Goal: Information Seeking & Learning: Learn about a topic

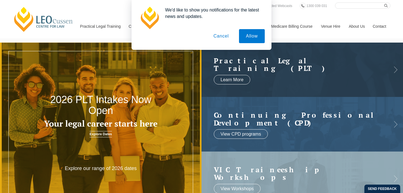
click at [215, 36] on button "Cancel" at bounding box center [221, 36] width 29 height 14
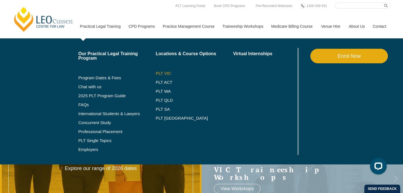
click at [156, 74] on link "PLT VIC" at bounding box center [195, 73] width 78 height 4
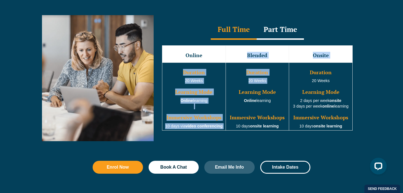
drag, startPoint x: 238, startPoint y: 56, endPoint x: 271, endPoint y: 89, distance: 46.1
click at [271, 89] on tbody "Online Blended Onsite Duration 20 Weeks Learning Mode Online learning Immersive…" at bounding box center [257, 87] width 190 height 85
click at [271, 89] on td "Duration 20 Weeks Learning Mode Online learning Immersive Workshops 10 days ons…" at bounding box center [258, 96] width 64 height 68
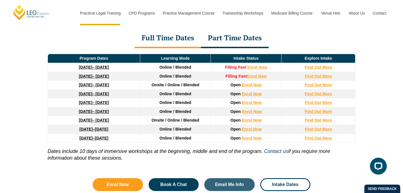
scroll to position [778, 0]
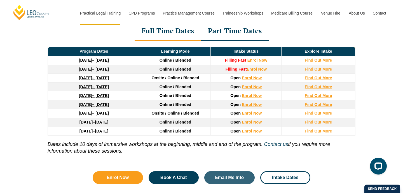
click at [249, 36] on div "Part Time Dates" at bounding box center [235, 32] width 68 height 20
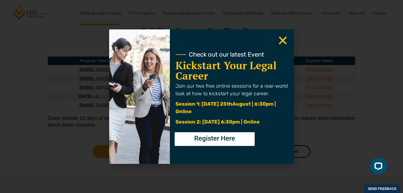
click at [286, 42] on icon "Close" at bounding box center [283, 40] width 11 height 11
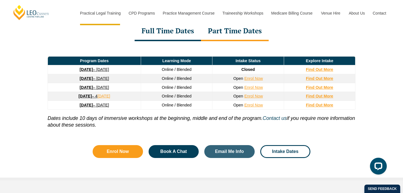
click at [153, 27] on div "Full Time Dates" at bounding box center [168, 32] width 66 height 20
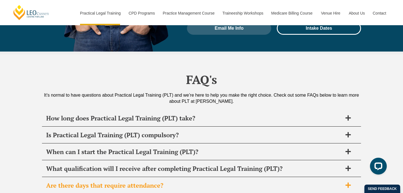
scroll to position [2636, 0]
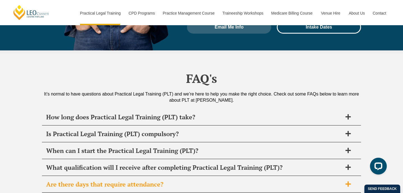
click at [76, 176] on div "Are there days that require attendance?" at bounding box center [201, 184] width 319 height 17
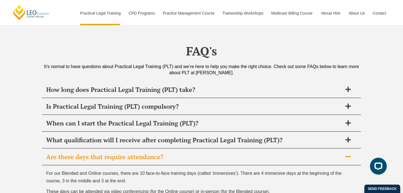
scroll to position [2664, 0]
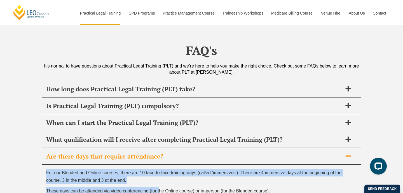
drag, startPoint x: 67, startPoint y: 126, endPoint x: 158, endPoint y: 147, distance: 93.3
click at [158, 188] on span "These days can be attended via video conferencing (for the Online course) or in…" at bounding box center [158, 190] width 224 height 5
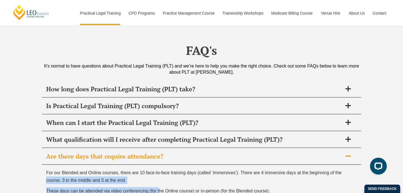
drag, startPoint x: 159, startPoint y: 148, endPoint x: 36, endPoint y: 136, distance: 123.5
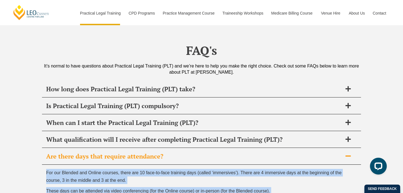
drag, startPoint x: 38, startPoint y: 134, endPoint x: 167, endPoint y: 157, distance: 131.5
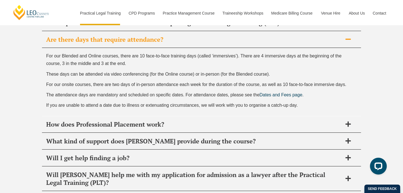
scroll to position [2781, 0]
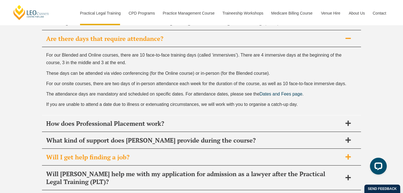
click at [119, 153] on h2 "Will I get help finding a job?" at bounding box center [194, 157] width 296 height 8
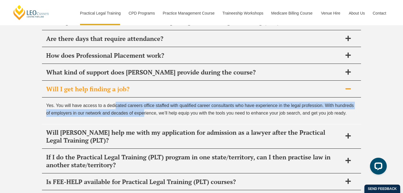
drag, startPoint x: 116, startPoint y: 66, endPoint x: 143, endPoint y: 68, distance: 26.7
click at [143, 102] on p "Yes. You will have access to a dedicated careers office staffed with qualified …" at bounding box center [201, 109] width 311 height 15
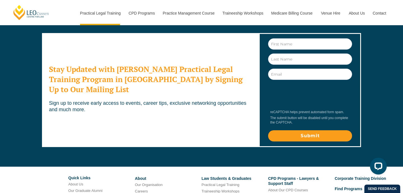
scroll to position [3158, 0]
